Goal: Transaction & Acquisition: Register for event/course

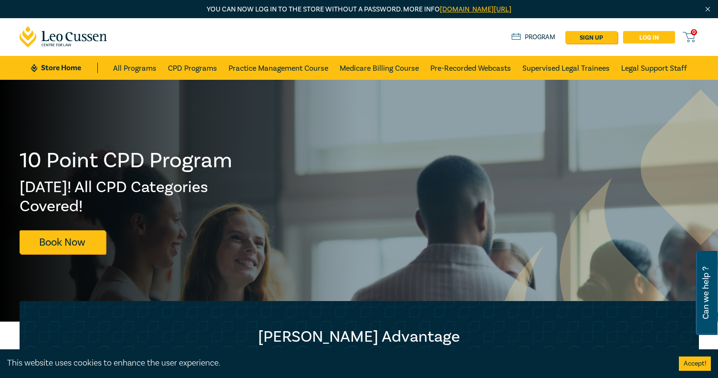
click at [655, 37] on link "Log in" at bounding box center [649, 37] width 52 height 12
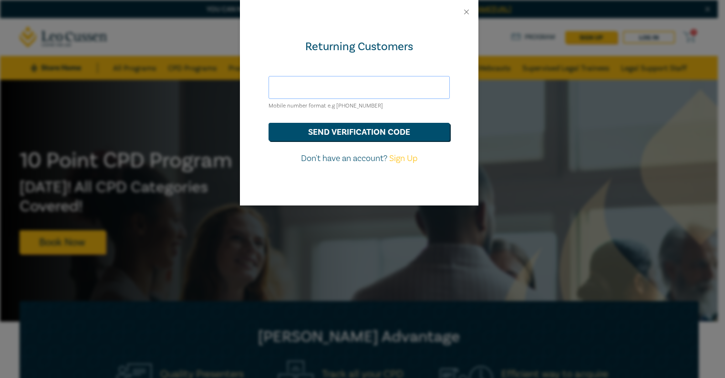
click at [373, 84] on input "text" at bounding box center [359, 87] width 181 height 23
type input "sharee@jolimanlawyers.com.au"
click at [379, 127] on button "send verification code" at bounding box center [359, 132] width 181 height 18
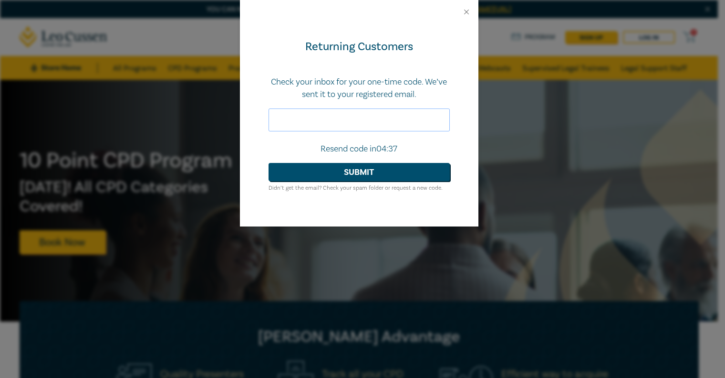
click at [355, 121] on input "text" at bounding box center [359, 119] width 181 height 23
type input "466470"
click at [391, 175] on button "Submit" at bounding box center [359, 172] width 181 height 18
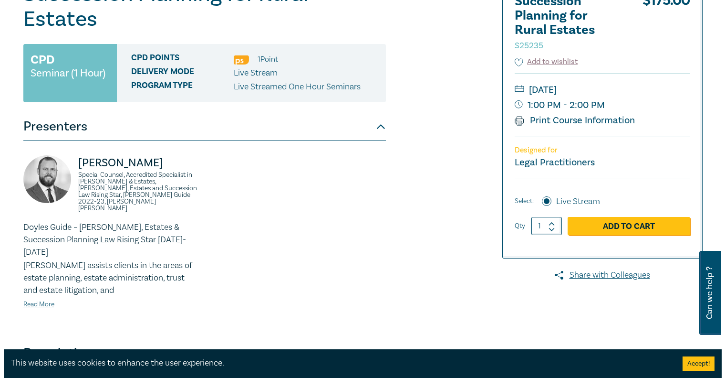
scroll to position [95, 0]
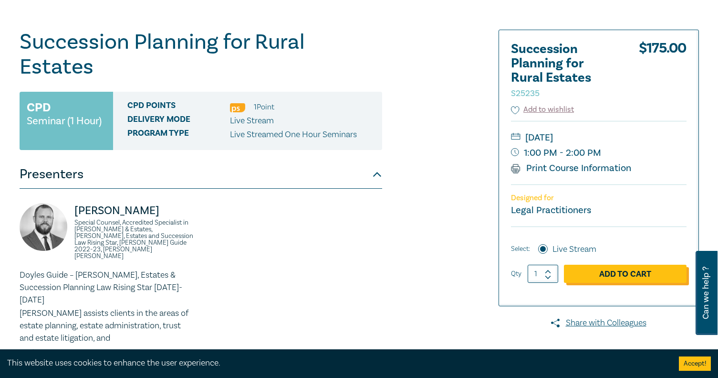
click at [627, 267] on link "Add to Cart" at bounding box center [625, 273] width 123 height 18
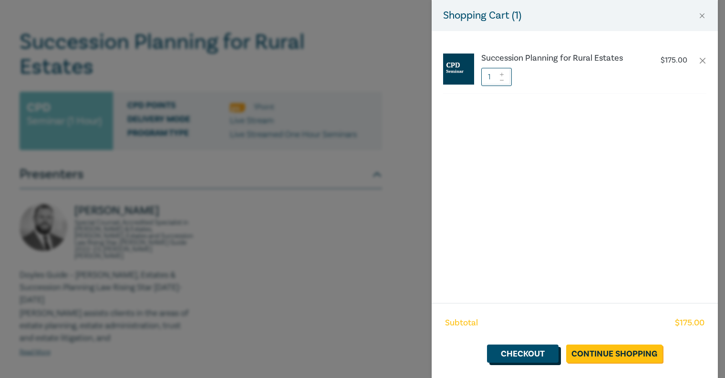
click at [533, 348] on link "Checkout" at bounding box center [523, 353] width 72 height 18
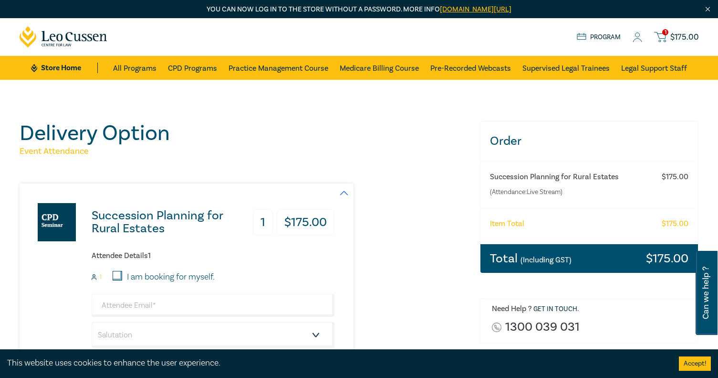
click at [149, 279] on label "I am booking for myself." at bounding box center [171, 277] width 88 height 12
click at [122, 279] on input "I am booking for myself." at bounding box center [118, 276] width 10 height 10
checkbox input "true"
type input "sharee@jolimanlawyers.com.au"
type input "Sharee"
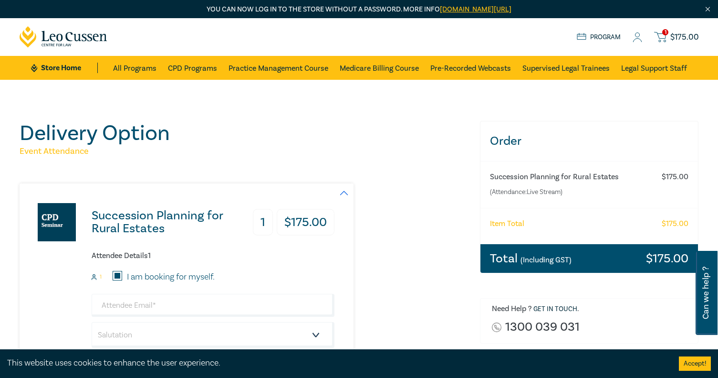
type input "Macfarlane"
type input "488160036"
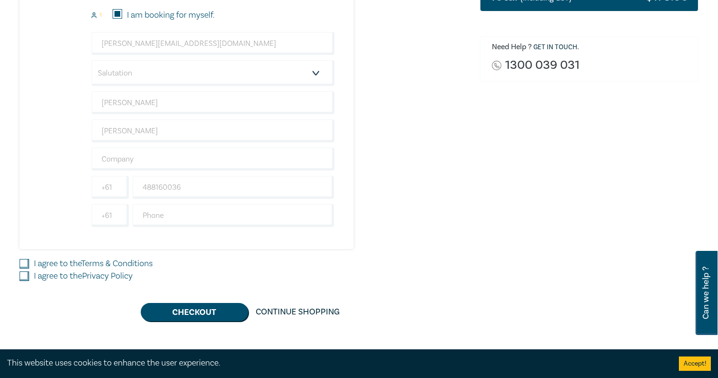
scroll to position [286, 0]
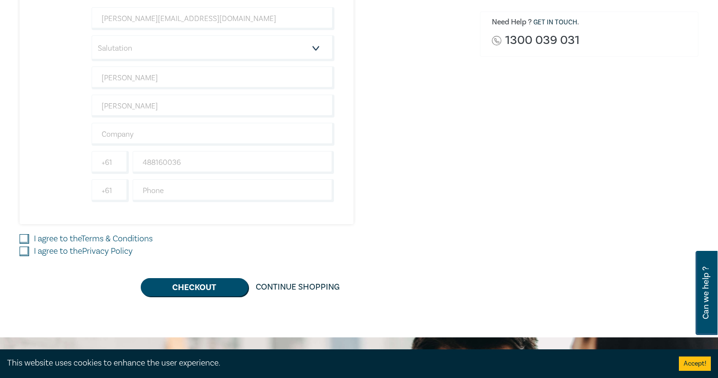
click at [126, 236] on link "Terms & Conditions" at bounding box center [117, 238] width 72 height 11
click at [29, 236] on input "I agree to the Terms & Conditions" at bounding box center [25, 239] width 10 height 10
checkbox input "true"
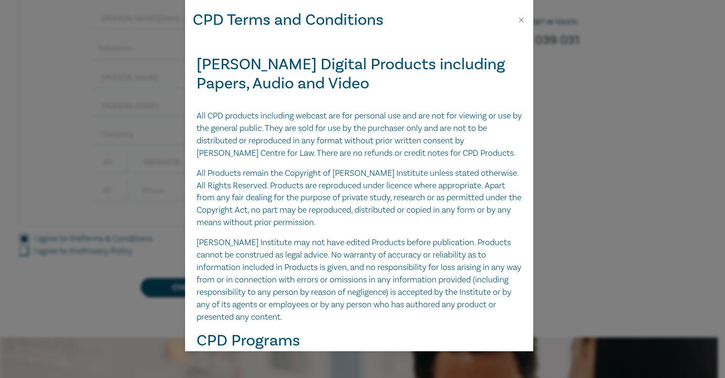
click at [527, 23] on div "CPD Terms and Conditions" at bounding box center [359, 20] width 348 height 40
click at [518, 24] on button "Close" at bounding box center [521, 20] width 9 height 9
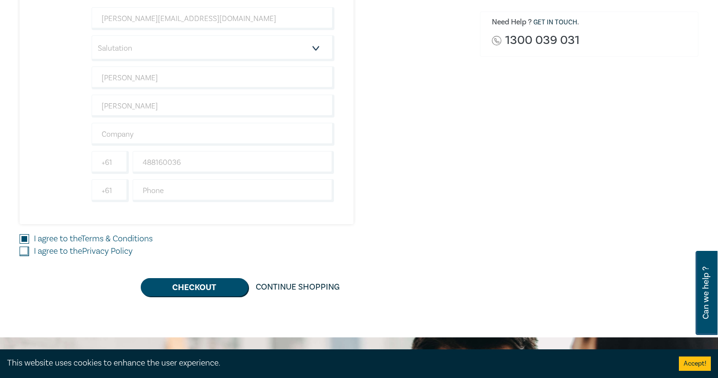
click at [63, 250] on label "I agree to the Privacy Policy" at bounding box center [83, 251] width 99 height 12
click at [29, 250] on input "I agree to the Privacy Policy" at bounding box center [25, 251] width 10 height 10
checkbox input "true"
click at [213, 284] on button "Checkout" at bounding box center [194, 287] width 107 height 18
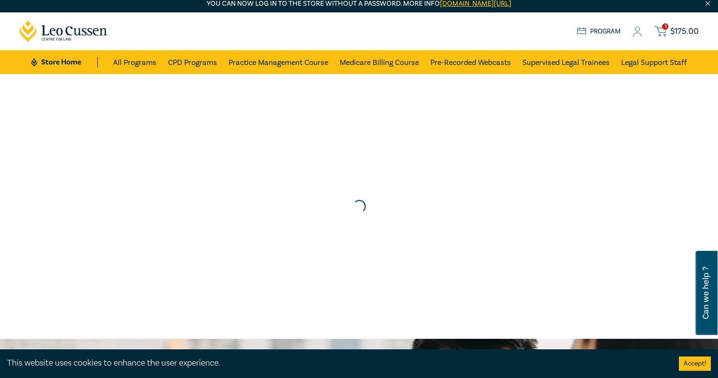
scroll to position [0, 0]
